Goal: Obtain resource: Download file/media

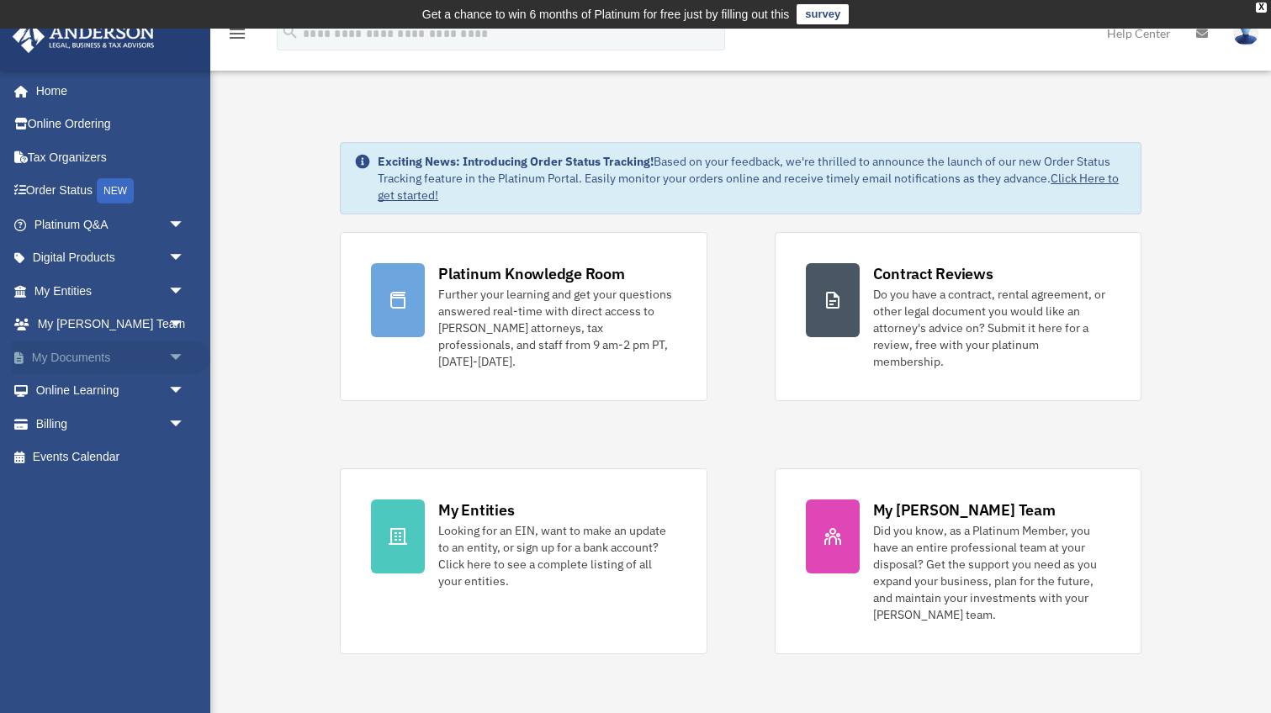
click at [170, 353] on span "arrow_drop_down" at bounding box center [185, 358] width 34 height 34
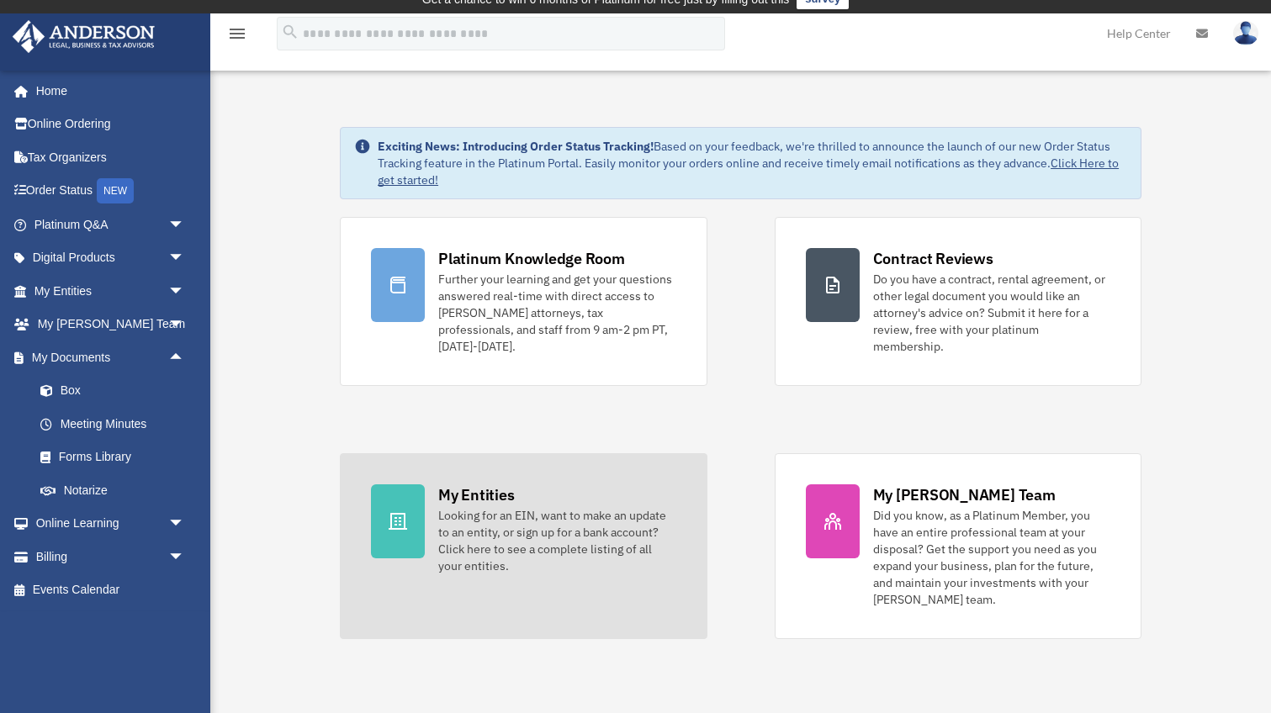
scroll to position [24, 0]
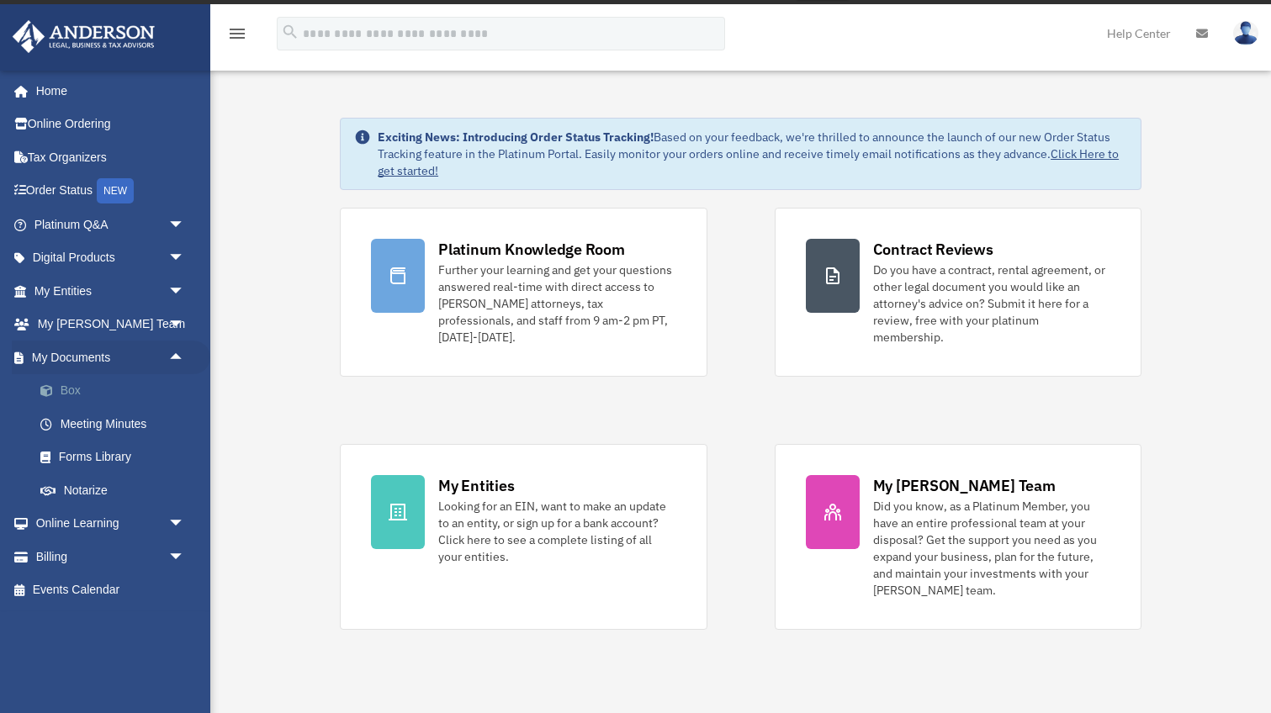
click at [77, 381] on link "Box" at bounding box center [117, 391] width 187 height 34
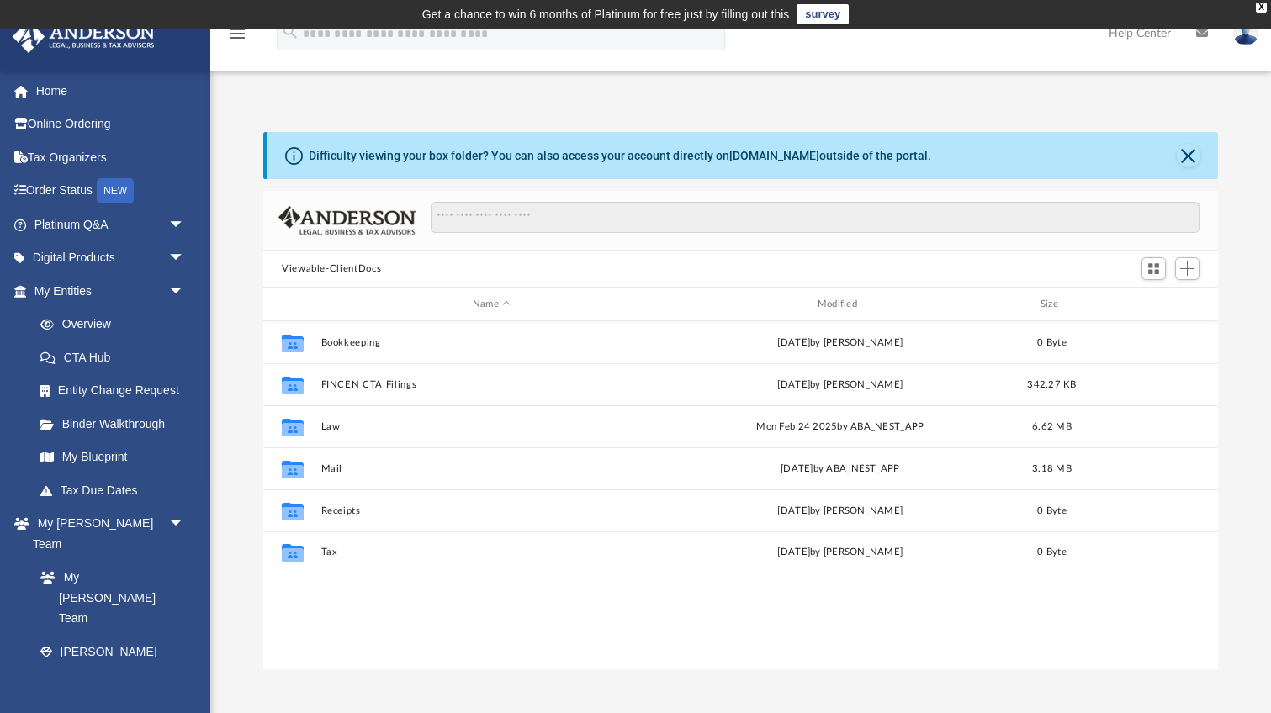
scroll to position [383, 955]
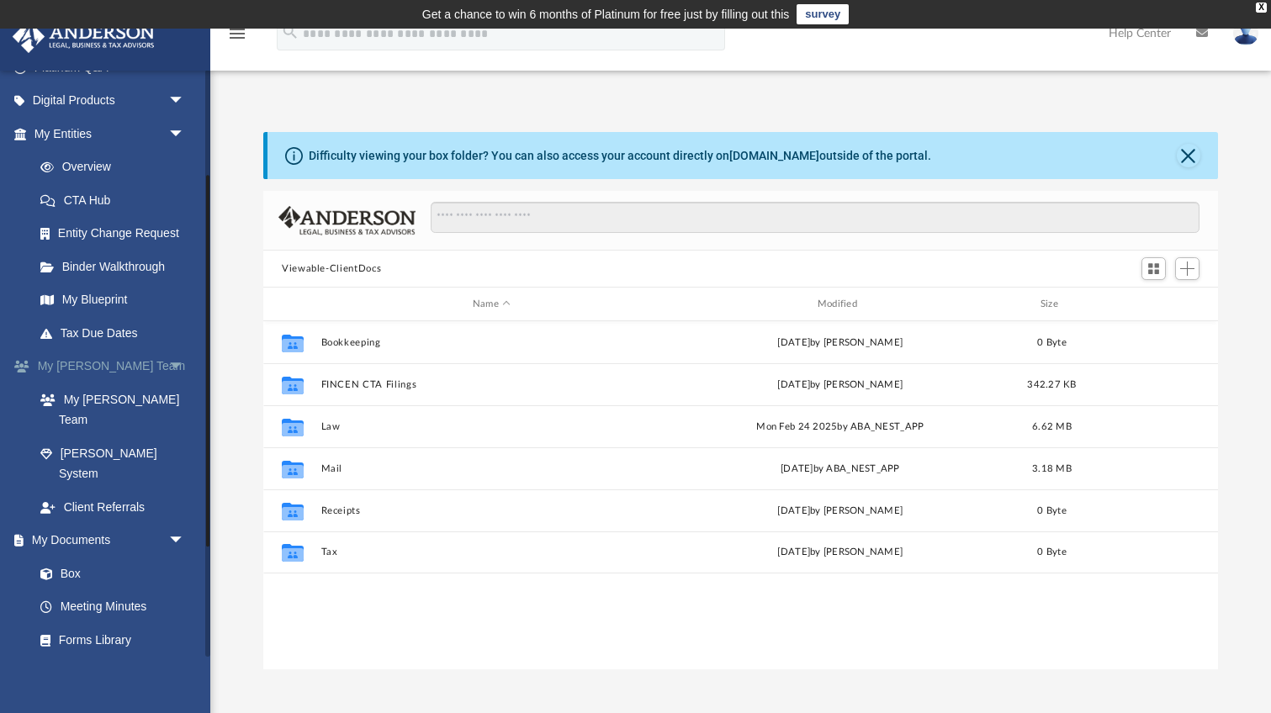
scroll to position [173, 0]
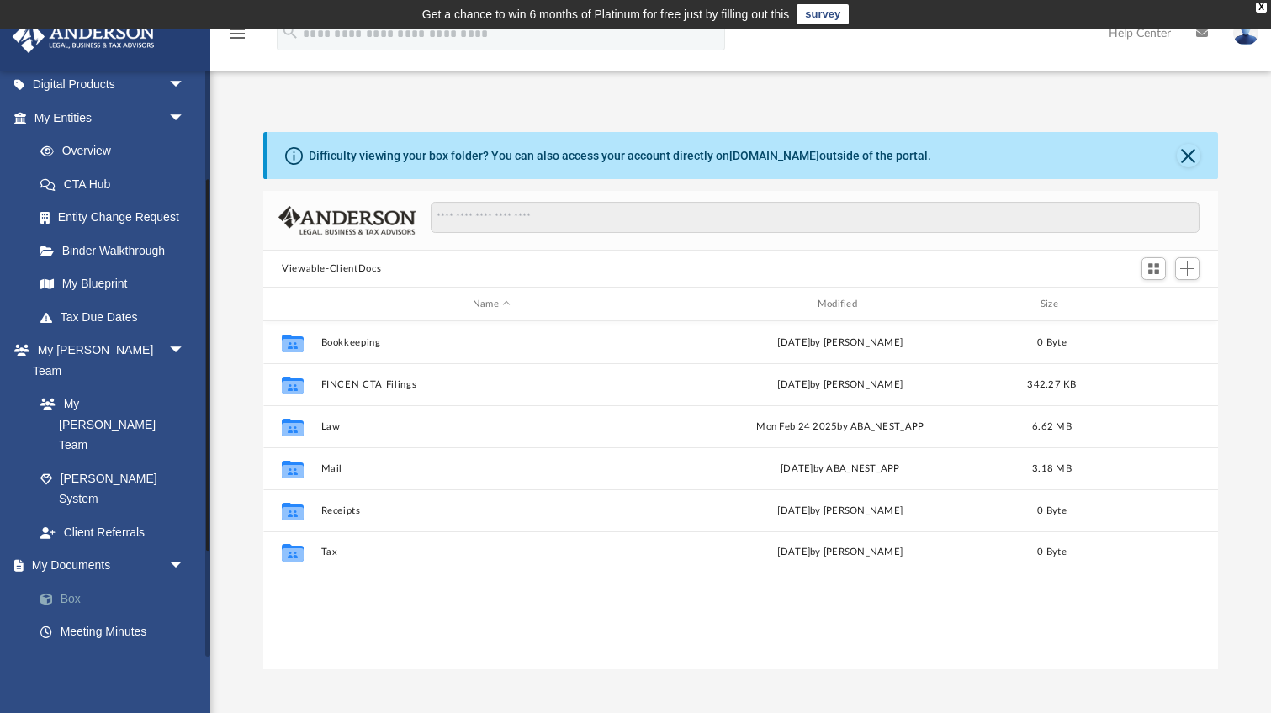
click at [75, 582] on link "Box" at bounding box center [117, 599] width 187 height 34
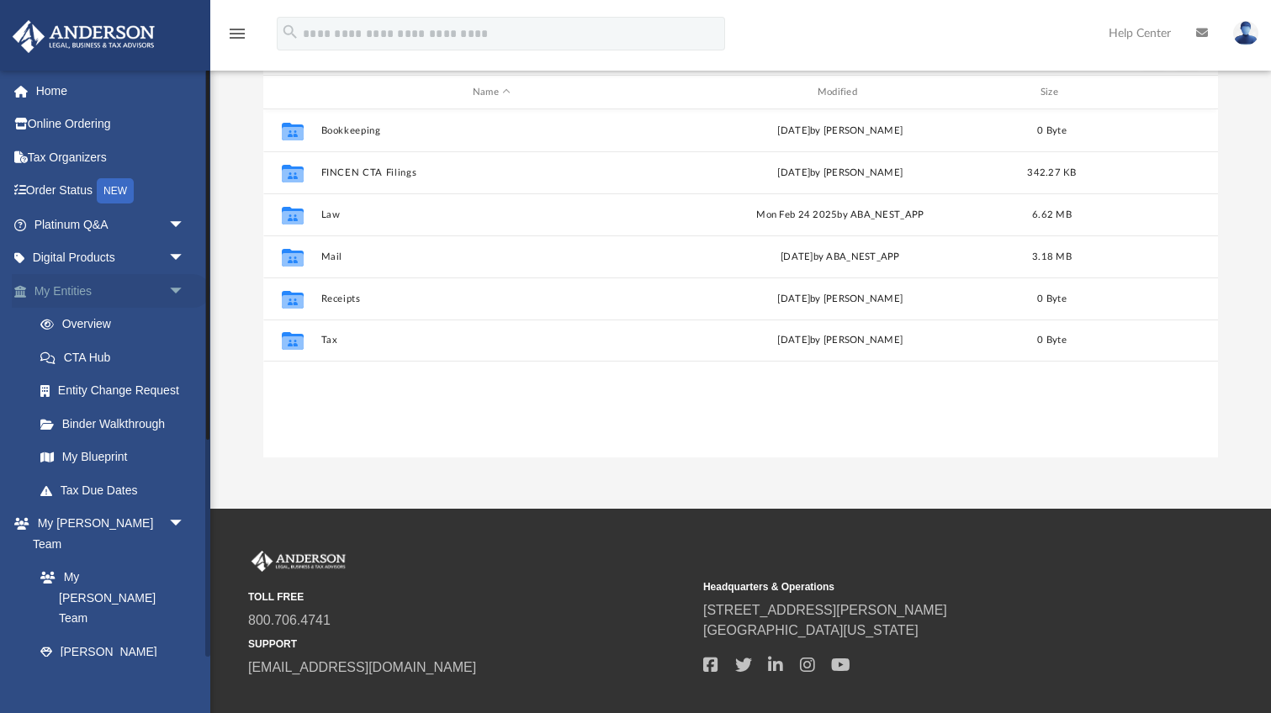
scroll to position [0, 0]
click at [44, 102] on link "Home" at bounding box center [111, 91] width 199 height 34
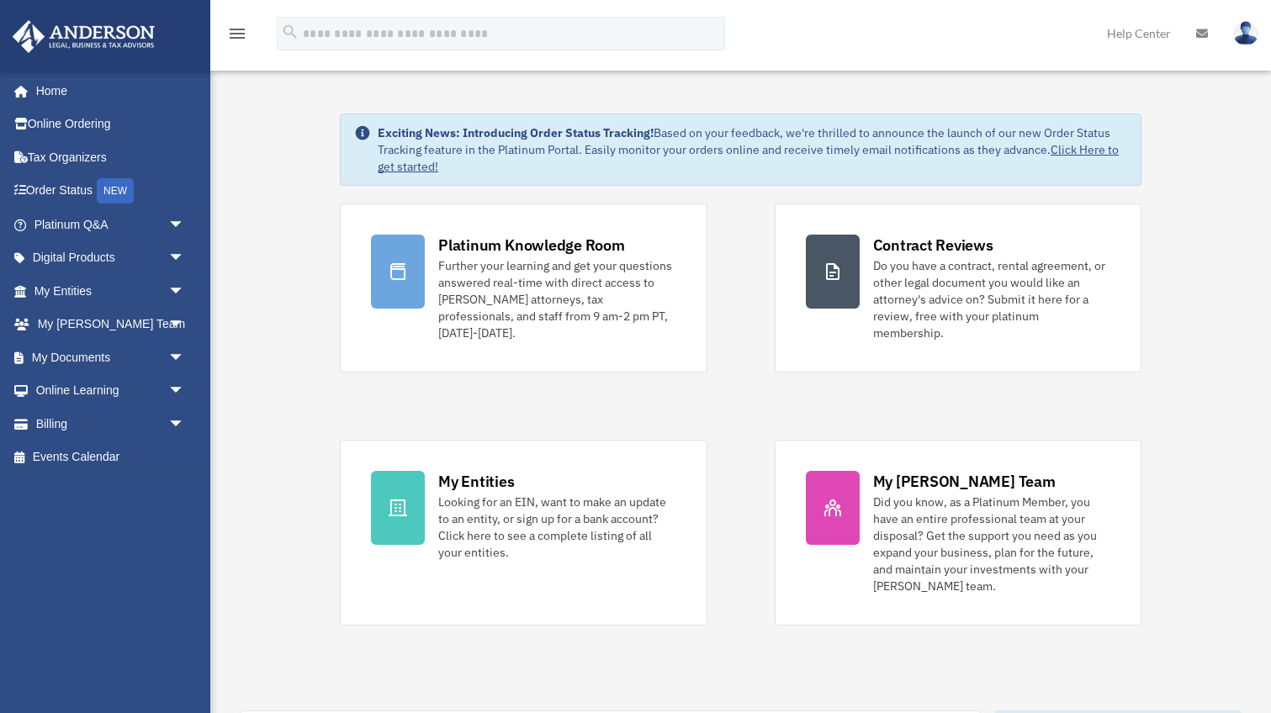
click at [1206, 28] on icon at bounding box center [1202, 34] width 12 height 12
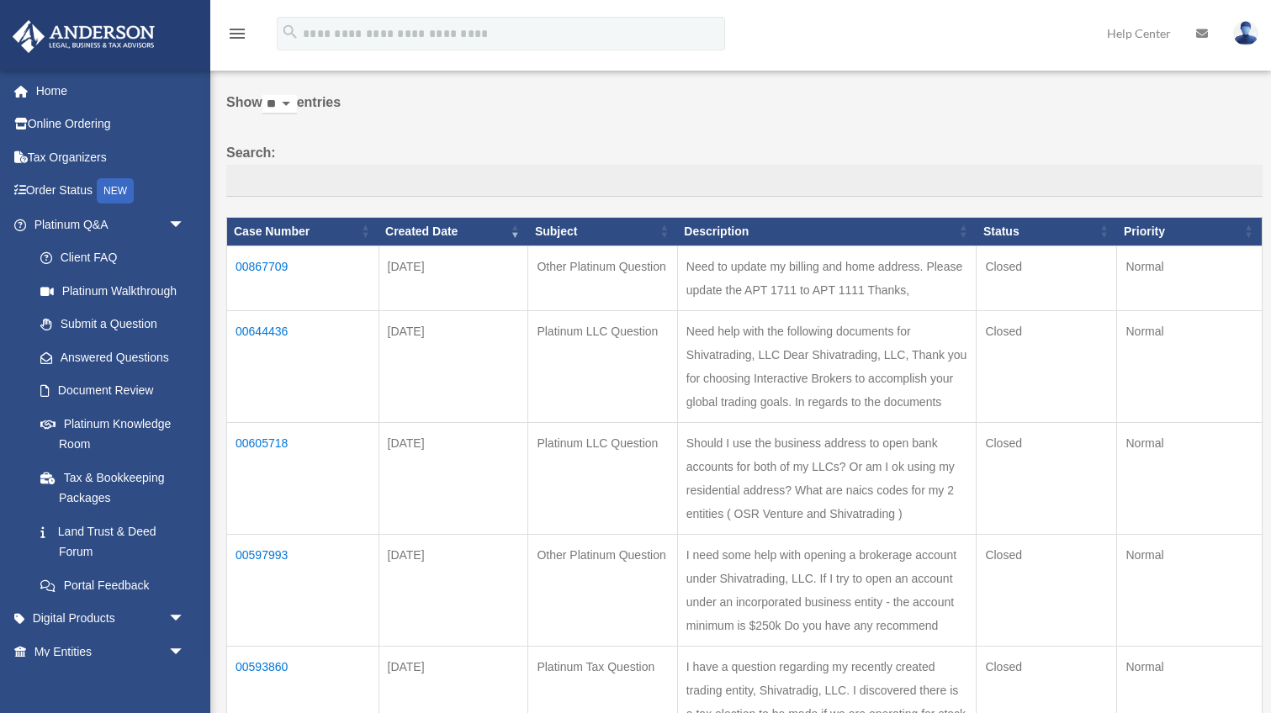
scroll to position [82, 0]
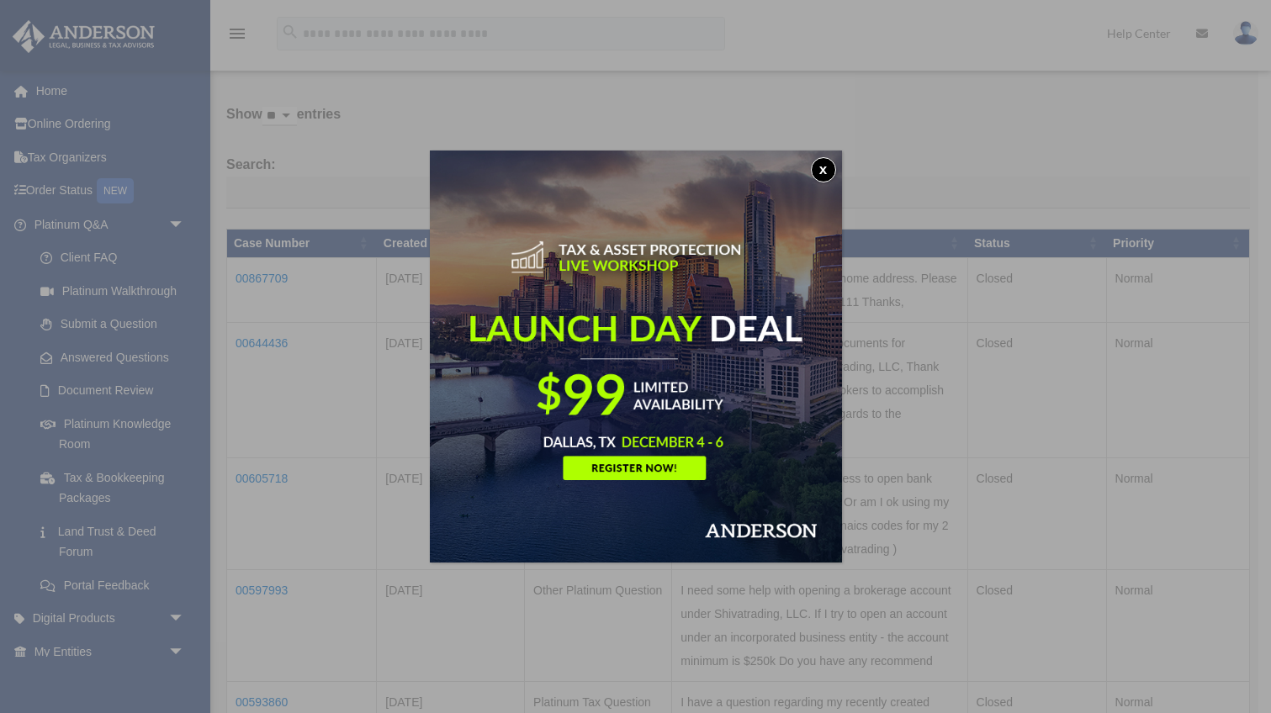
click at [819, 170] on button "x" at bounding box center [823, 169] width 25 height 25
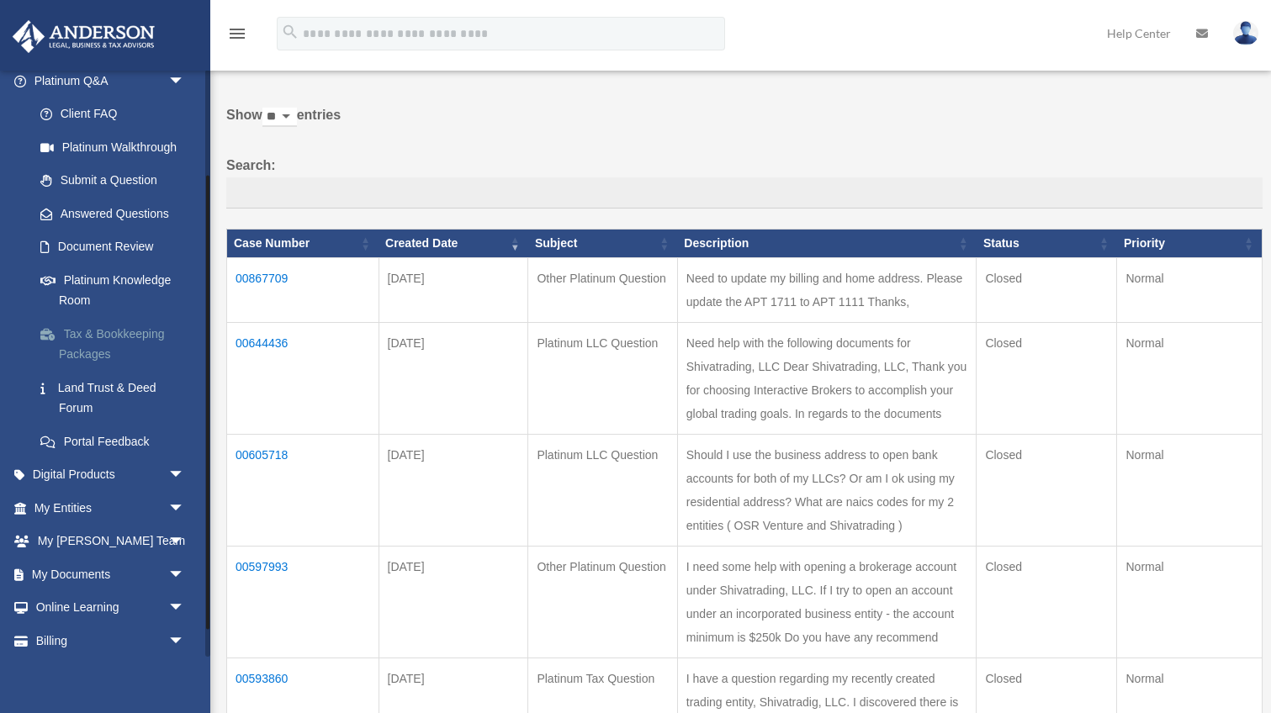
scroll to position [152, 0]
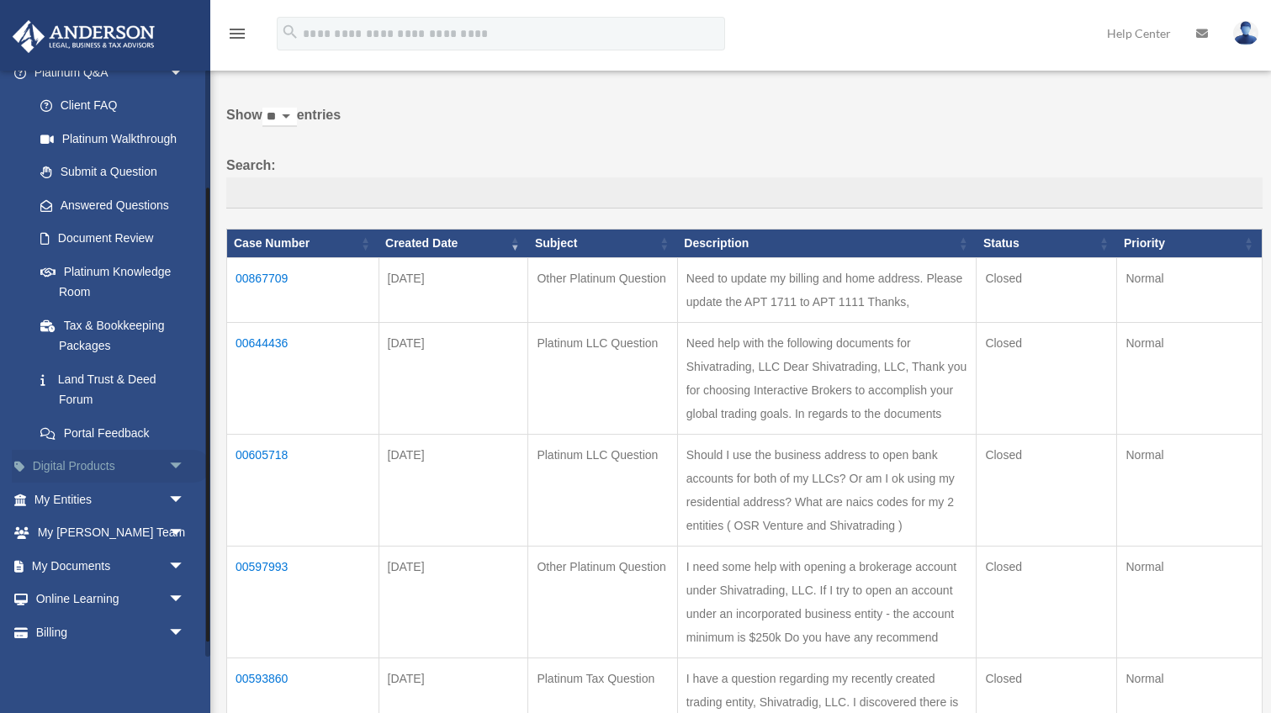
click at [130, 459] on link "Digital Products arrow_drop_down" at bounding box center [111, 467] width 199 height 34
click at [175, 494] on span "arrow_drop_down" at bounding box center [185, 500] width 34 height 34
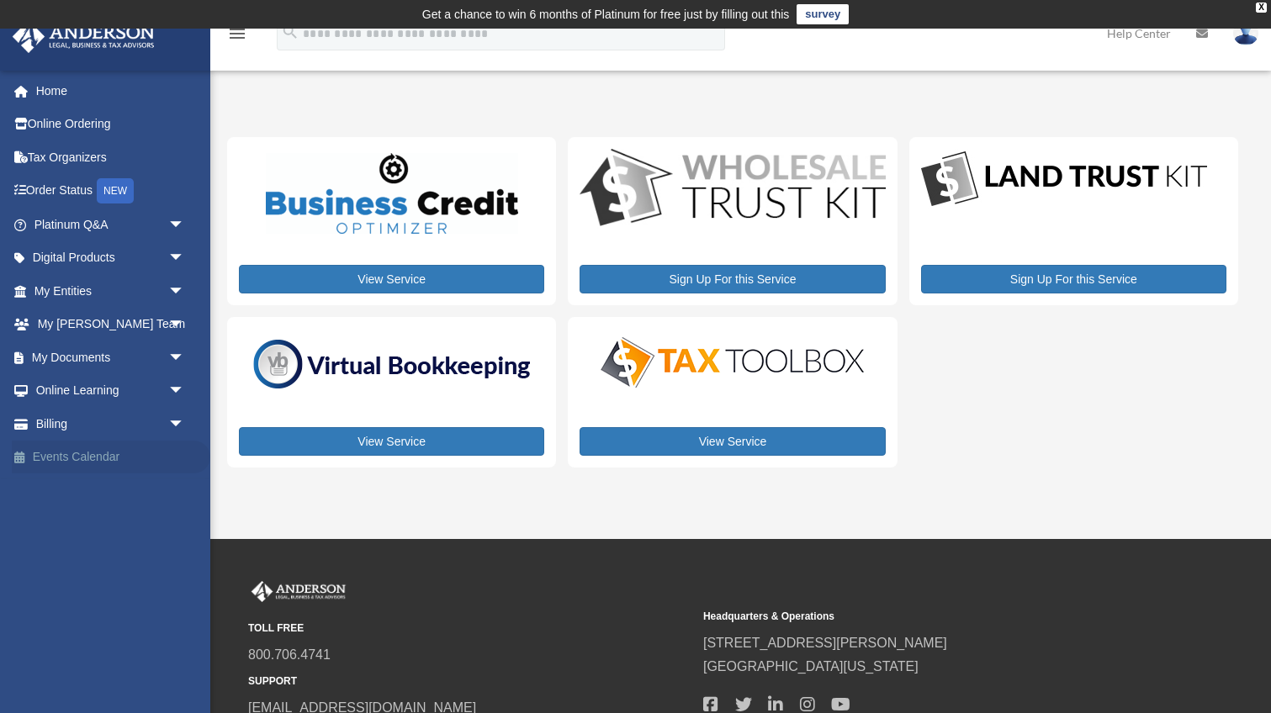
scroll to position [-7, 0]
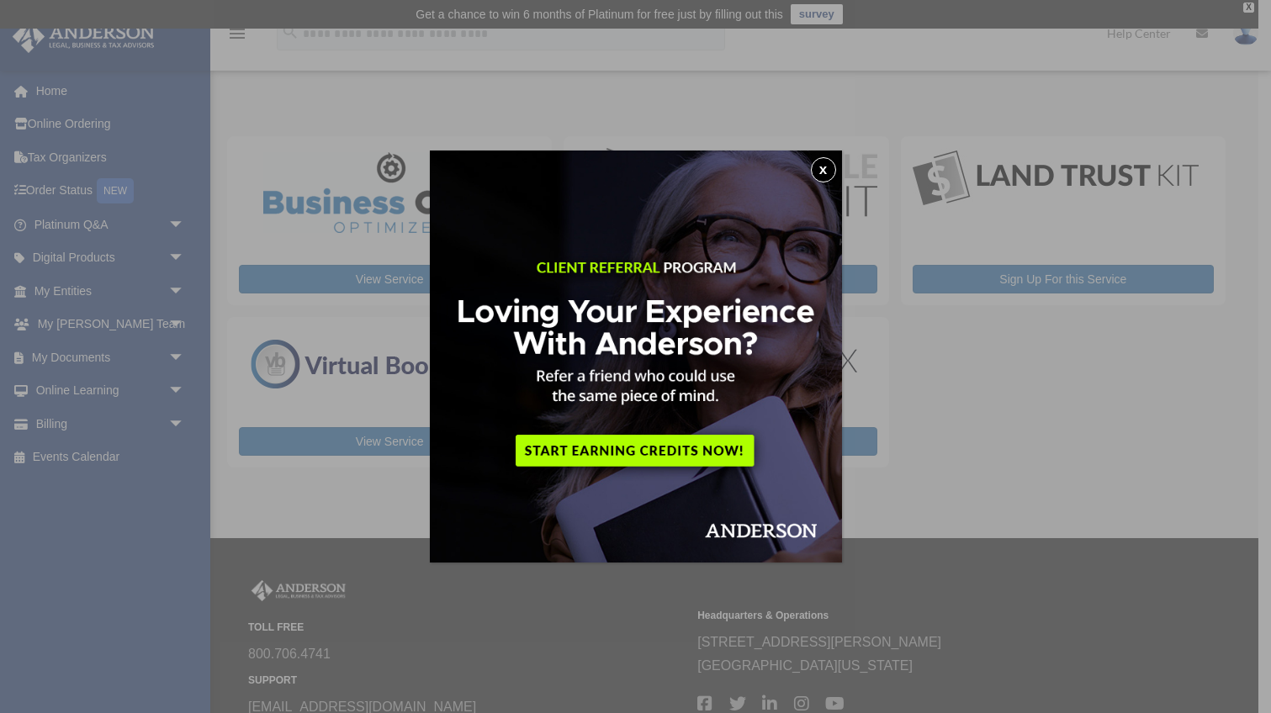
click at [820, 175] on button "x" at bounding box center [823, 169] width 25 height 25
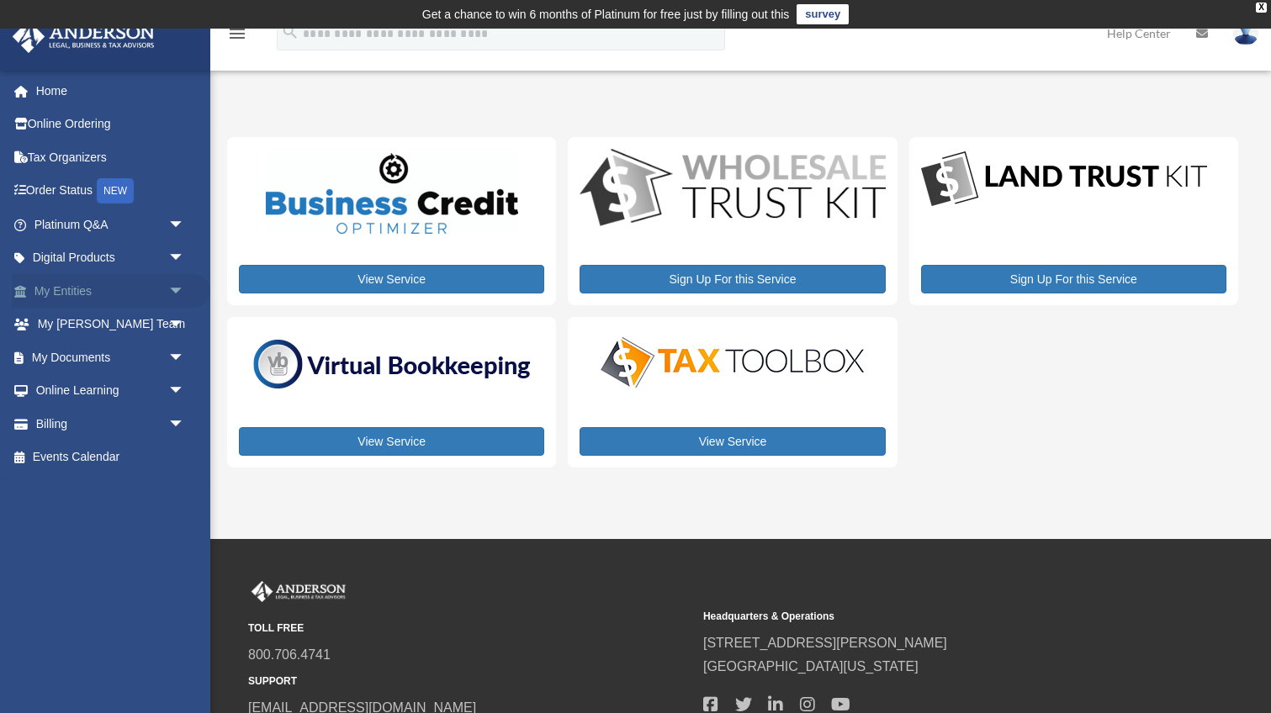
click at [176, 298] on span "arrow_drop_down" at bounding box center [185, 291] width 34 height 34
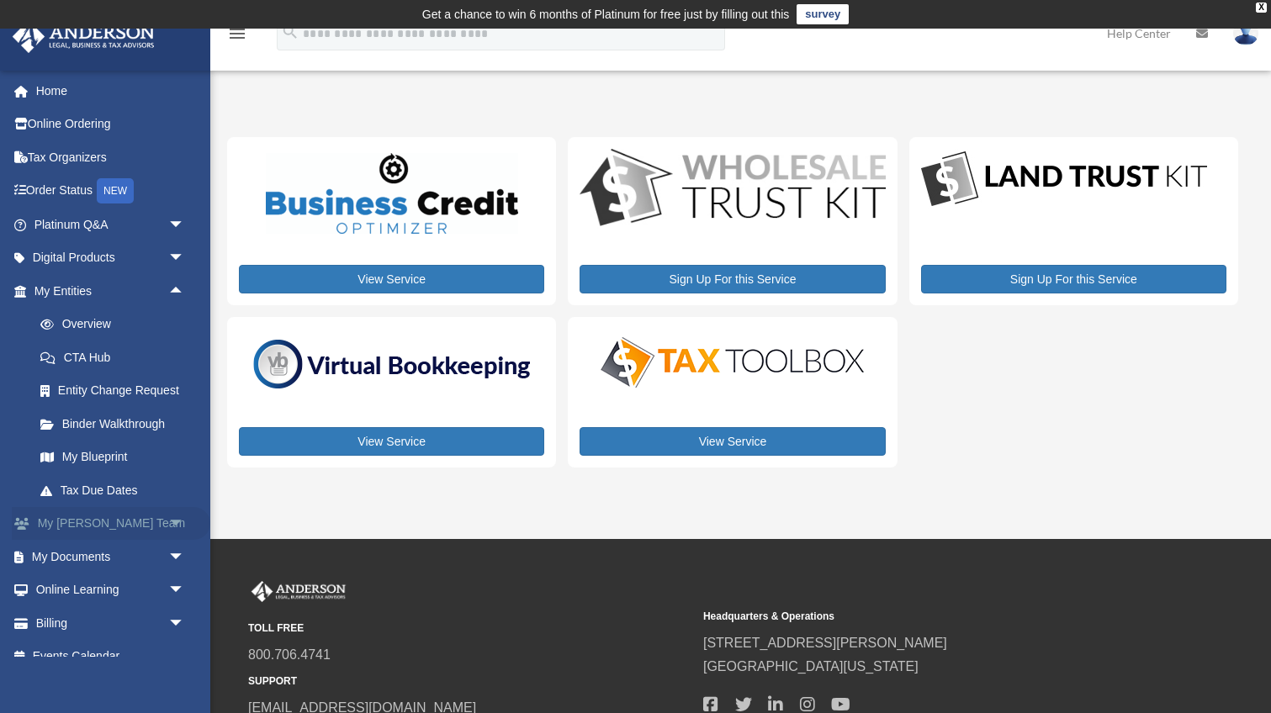
click at [176, 524] on span "arrow_drop_down" at bounding box center [185, 524] width 34 height 34
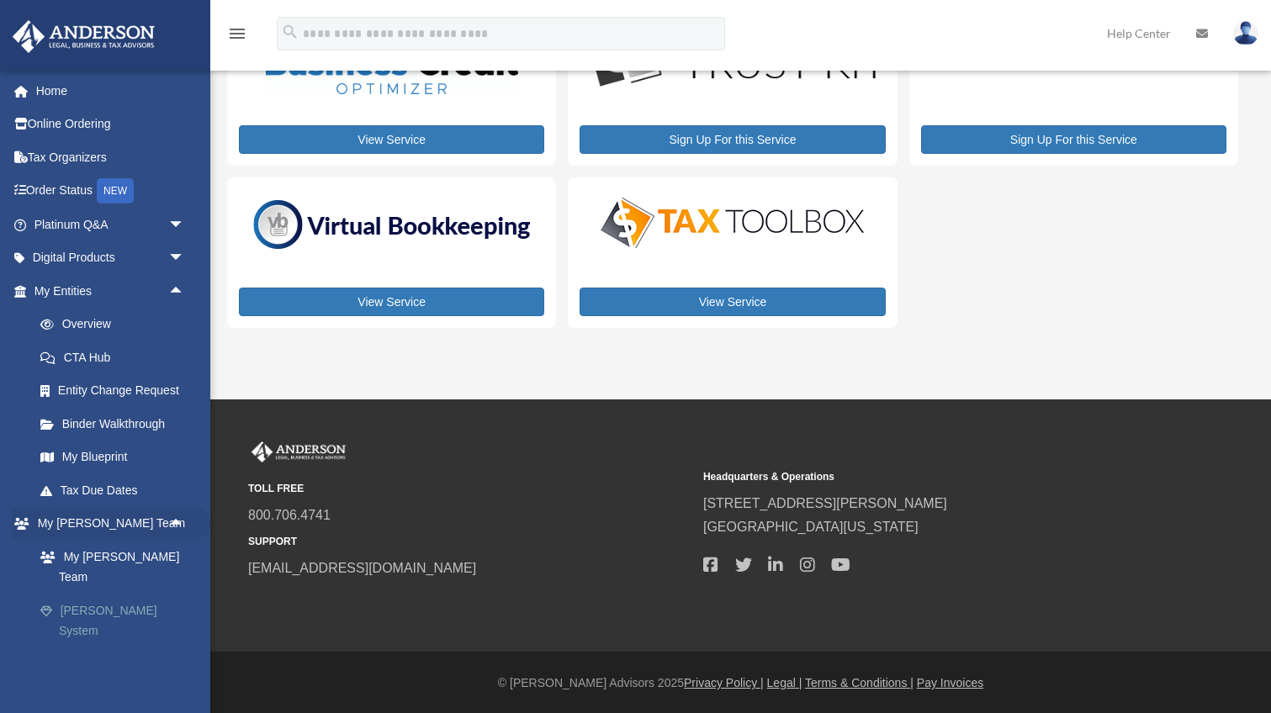
scroll to position [139, 0]
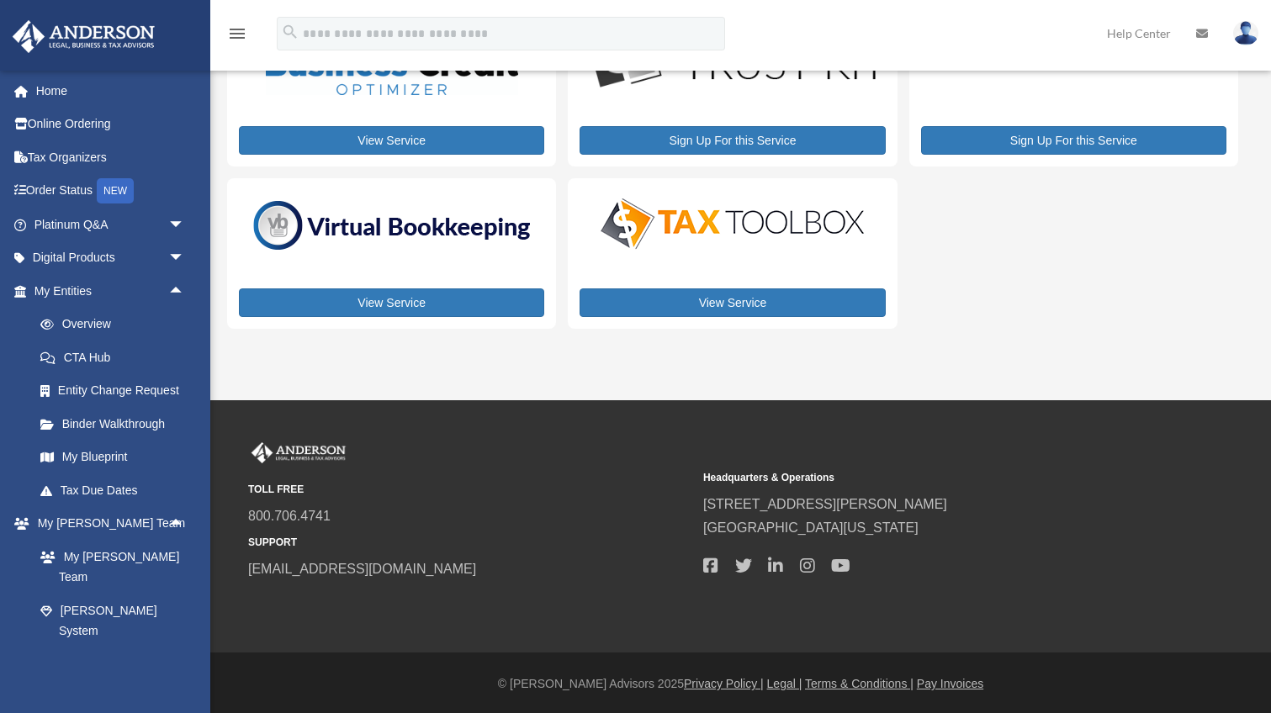
click at [173, 681] on span "arrow_drop_down" at bounding box center [185, 698] width 34 height 34
click at [82, 166] on link "Tax Organizers" at bounding box center [111, 157] width 199 height 34
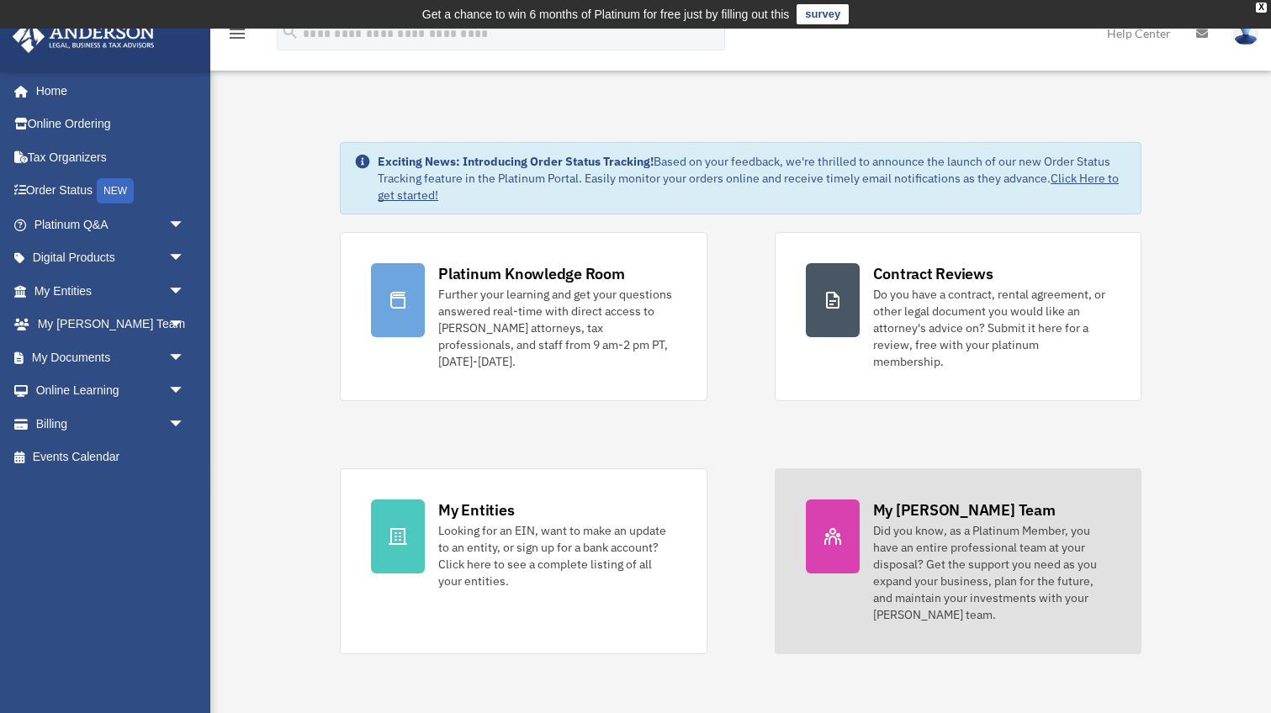
click at [935, 550] on div "Did you know, as a Platinum Member, you have an entire professional team at you…" at bounding box center [991, 572] width 237 height 101
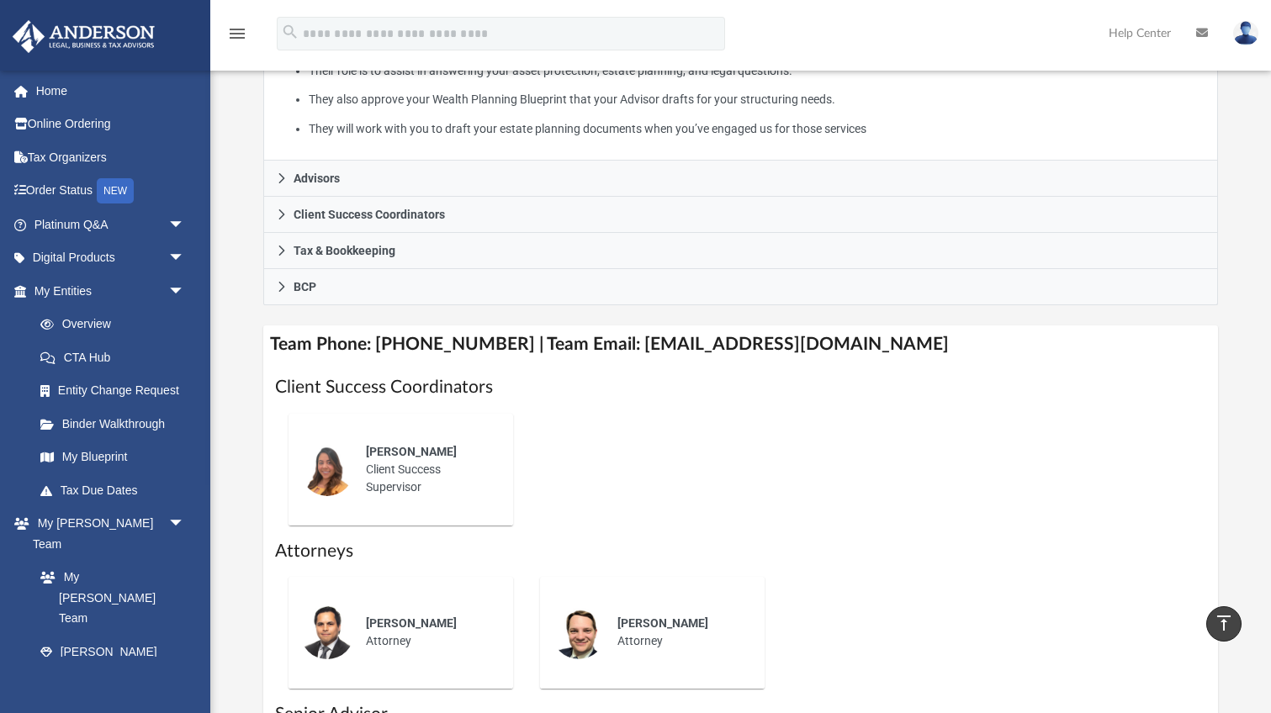
scroll to position [236, 0]
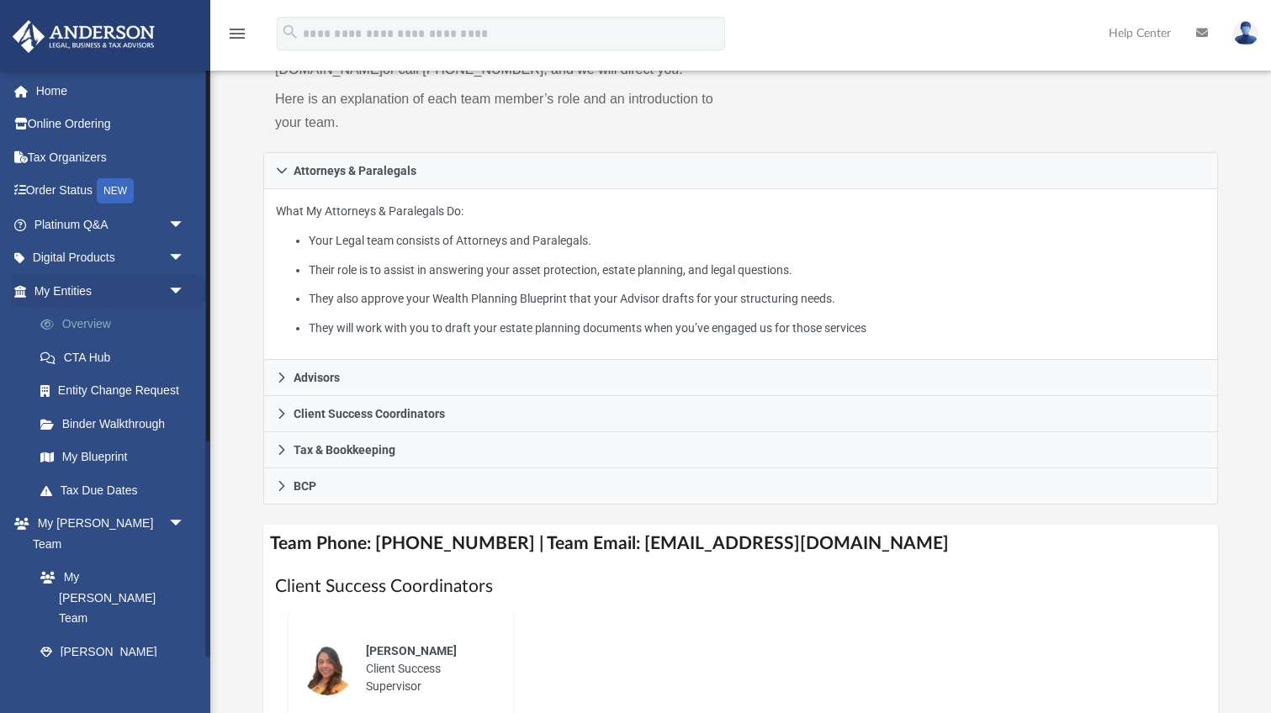
click at [99, 321] on link "Overview" at bounding box center [117, 325] width 187 height 34
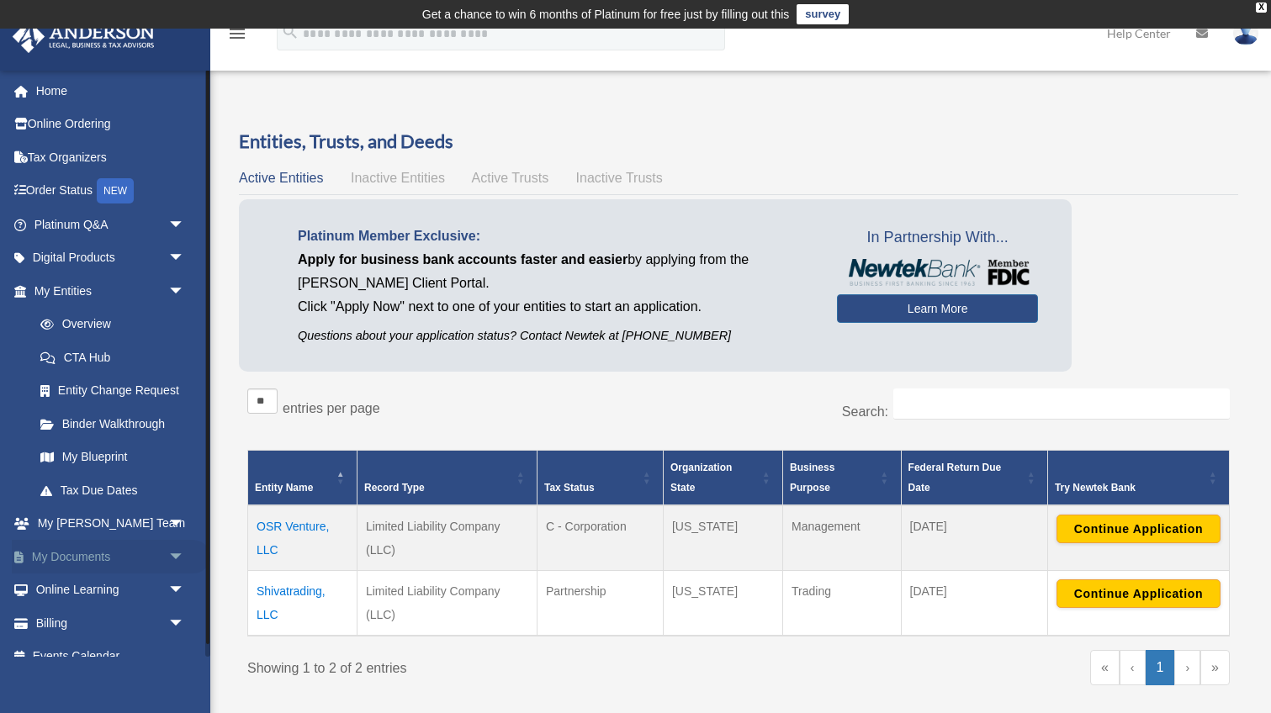
click at [176, 552] on span "arrow_drop_down" at bounding box center [185, 557] width 34 height 34
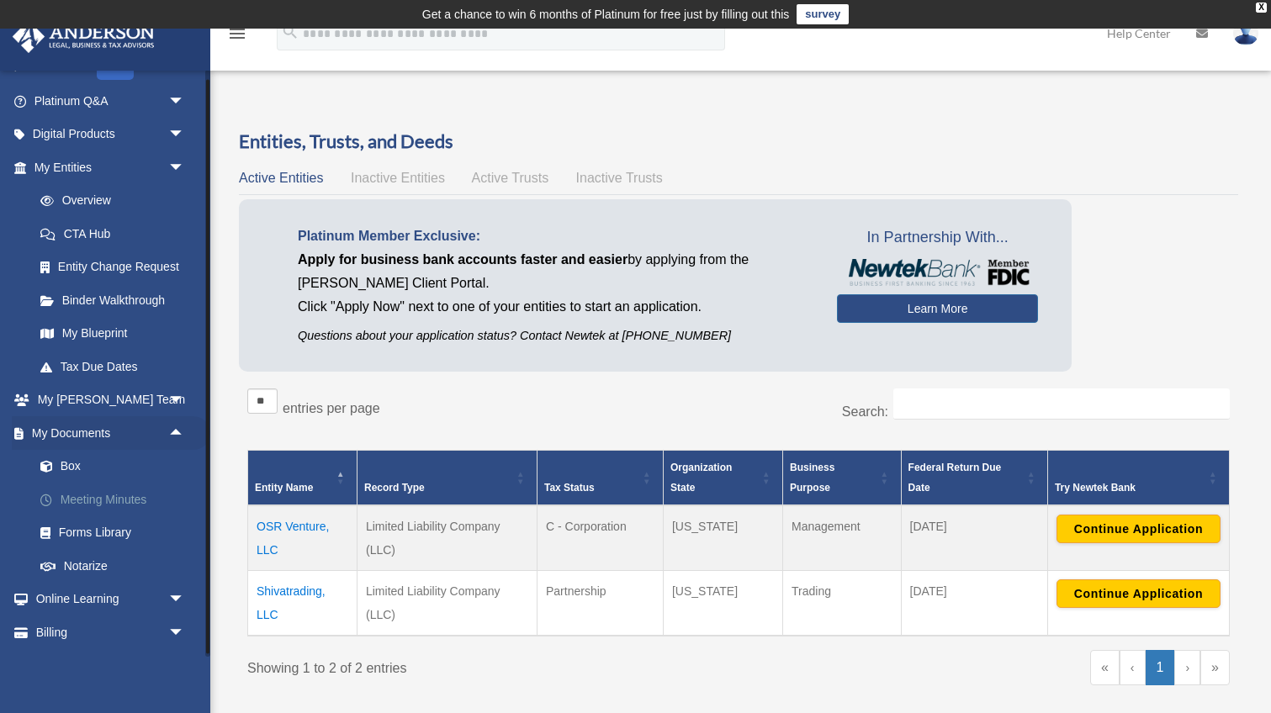
scroll to position [127, 0]
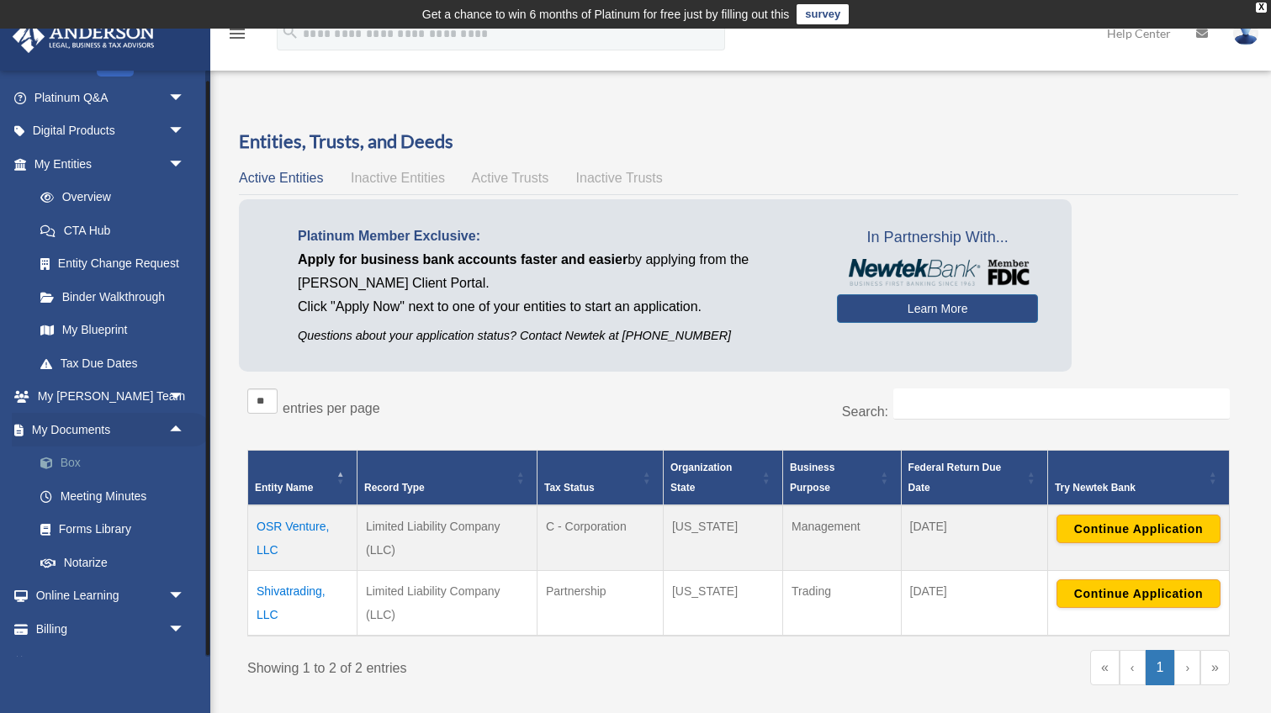
click at [64, 465] on link "Box" at bounding box center [117, 464] width 187 height 34
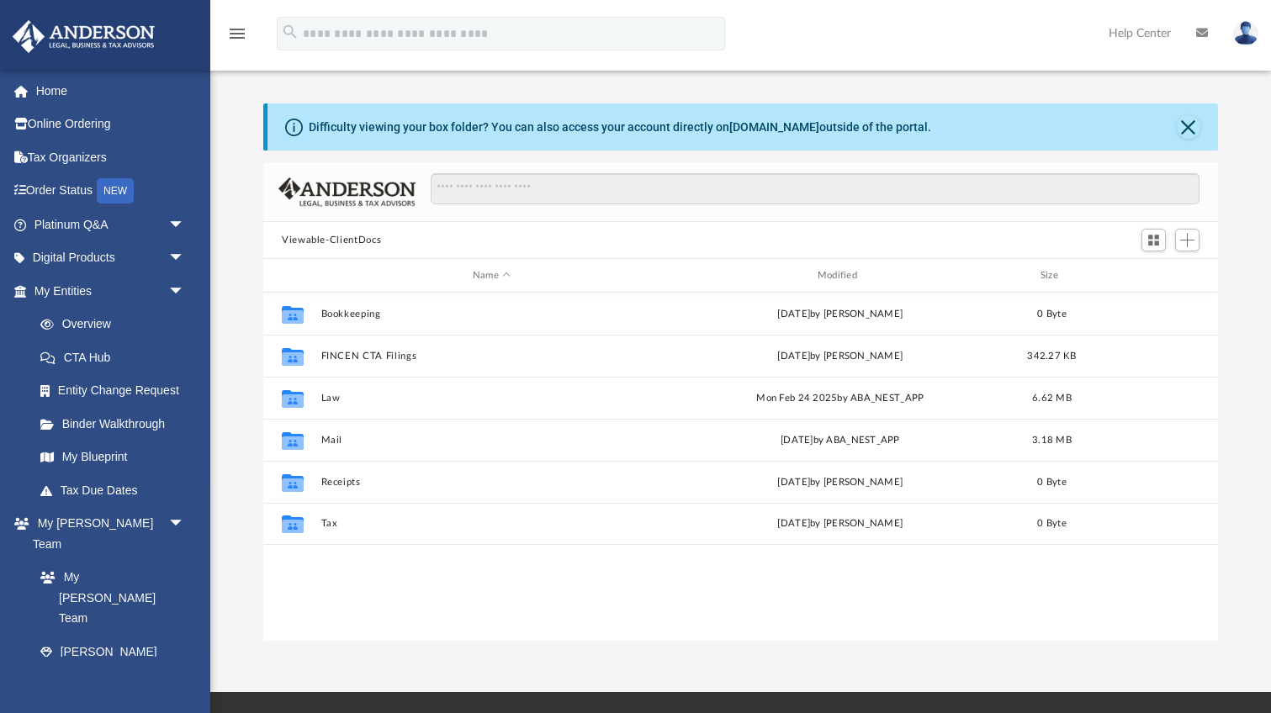
scroll to position [383, 955]
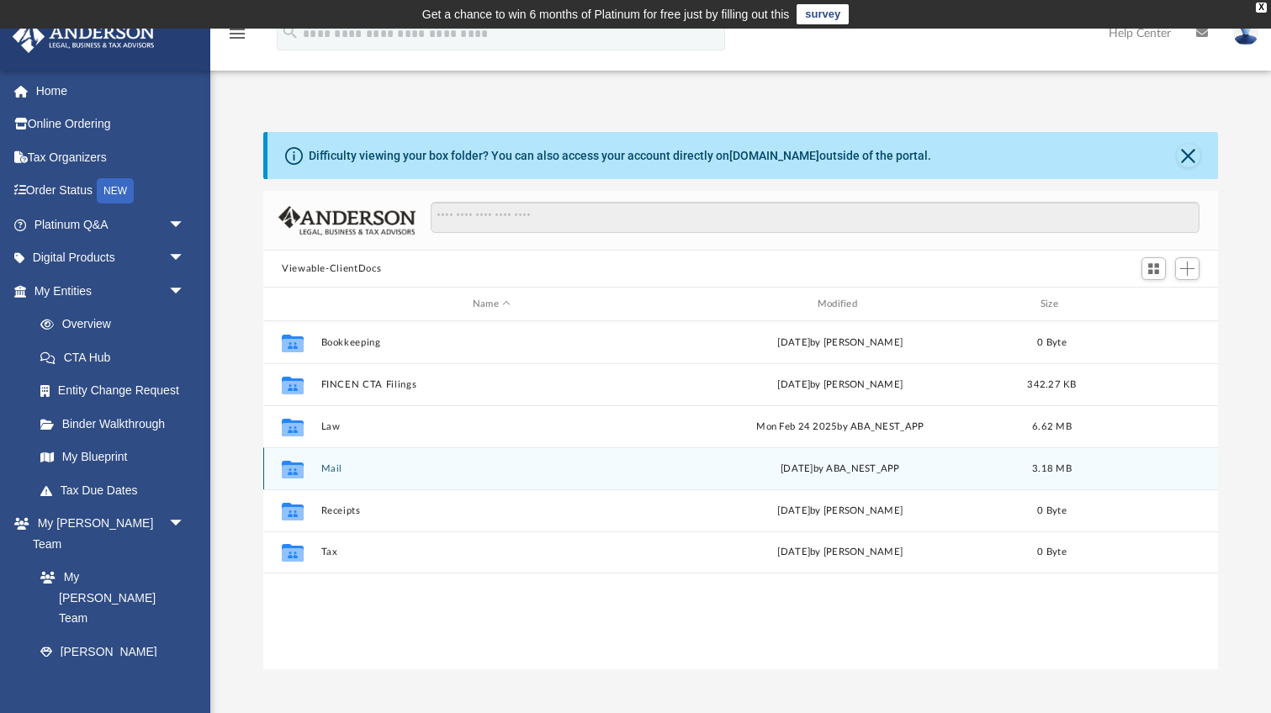
click at [335, 471] on button "Mail" at bounding box center [492, 469] width 342 height 11
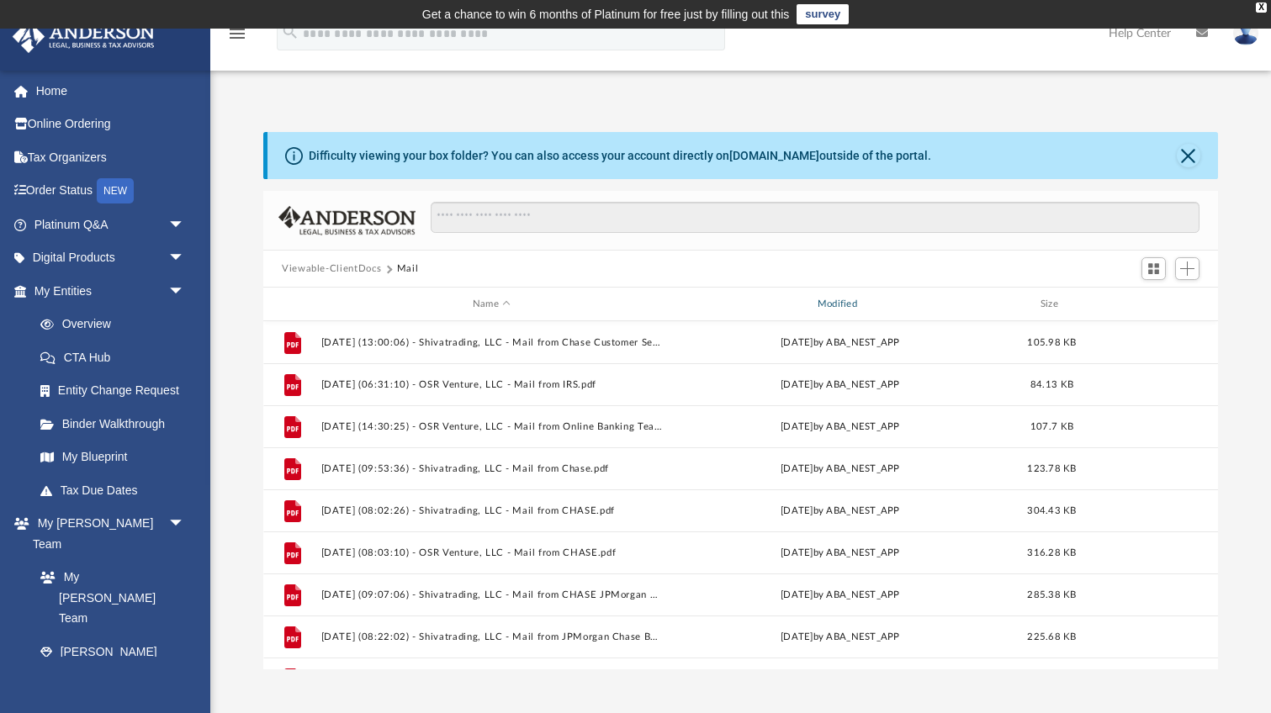
click at [829, 302] on div "Modified" at bounding box center [841, 304] width 342 height 15
click at [859, 299] on div "Modified" at bounding box center [841, 304] width 342 height 15
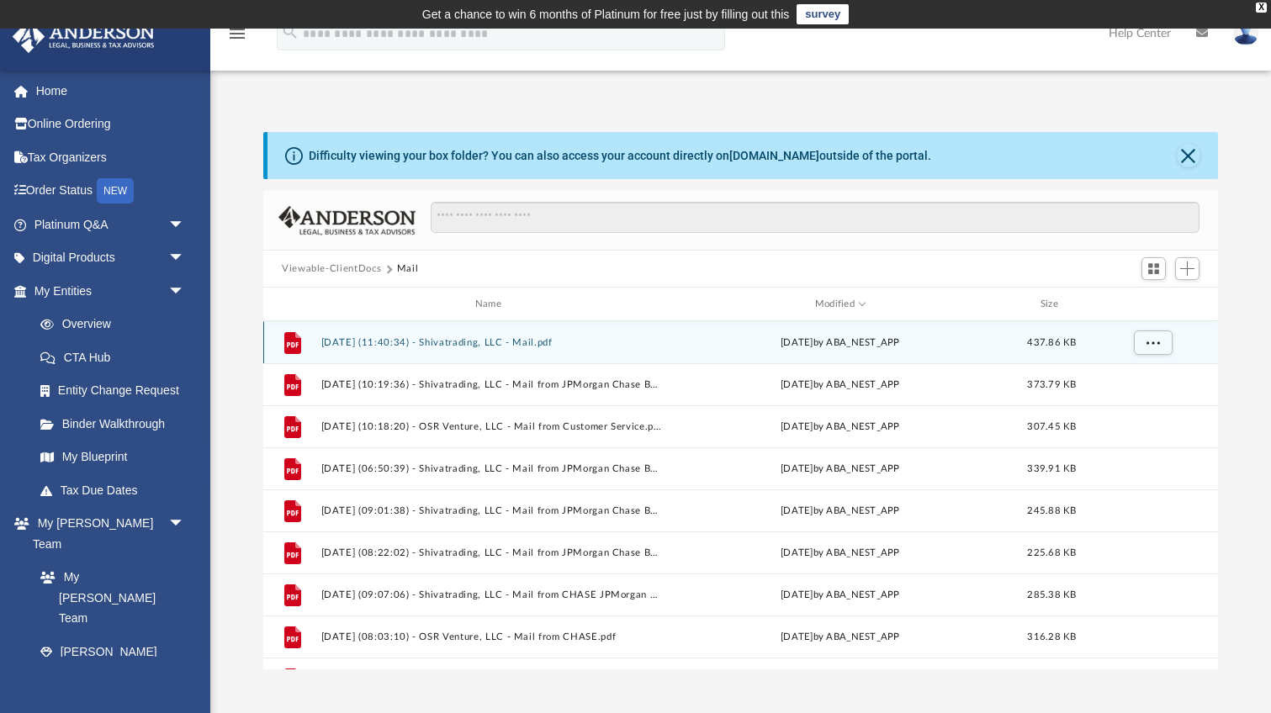
click at [448, 347] on button "[DATE] (11:40:34) - Shivatrading, LLC - Mail.pdf" at bounding box center [492, 342] width 342 height 11
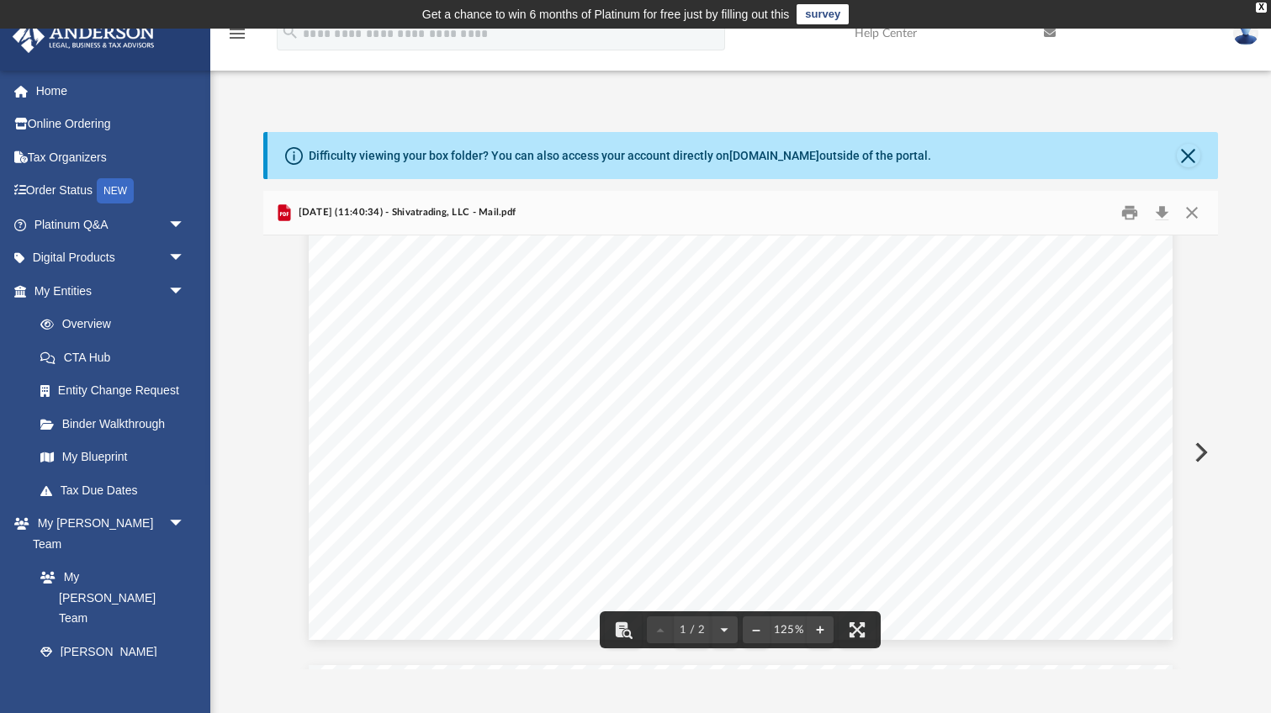
scroll to position [715, 0]
click at [57, 97] on link "Home" at bounding box center [111, 91] width 199 height 34
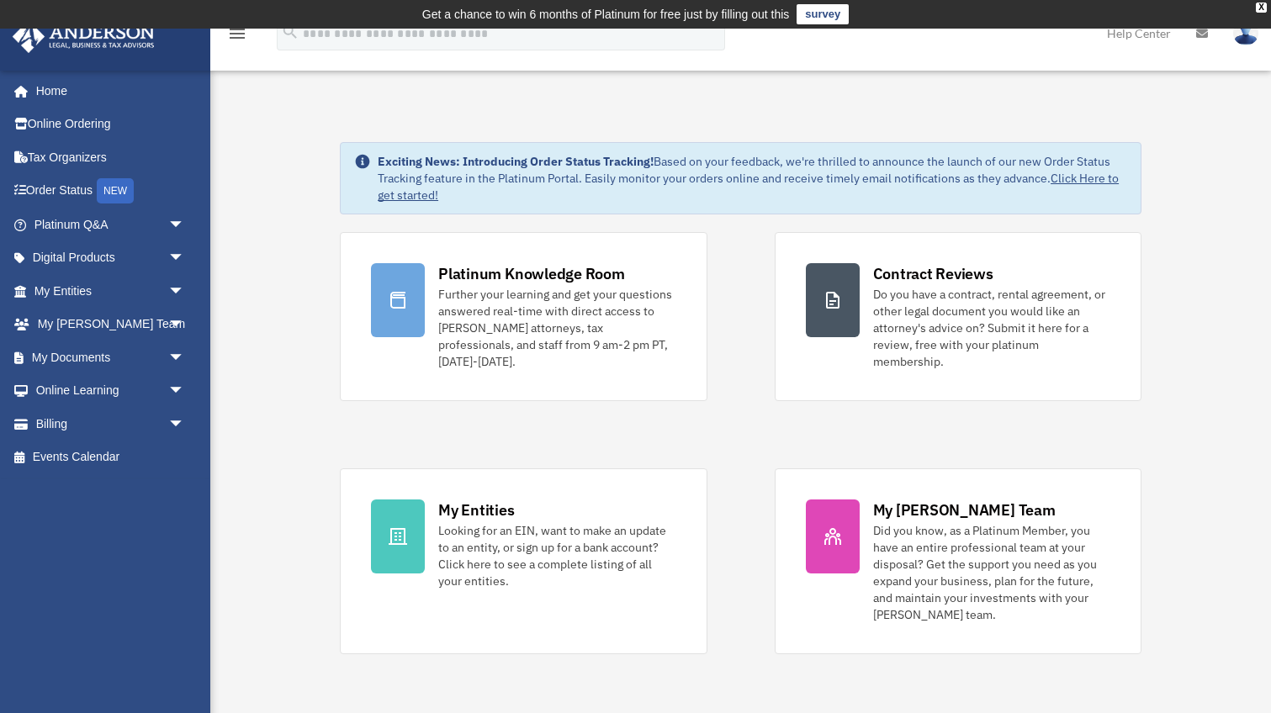
click at [758, 1] on td "Get a chance to win 6 months of Platinum for free just by filling out this surv…" at bounding box center [635, 14] width 1271 height 29
